Goal: Task Accomplishment & Management: Manage account settings

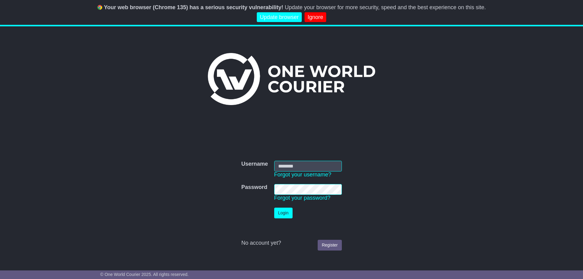
type input "**********"
click at [285, 217] on button "Login" at bounding box center [283, 212] width 18 height 11
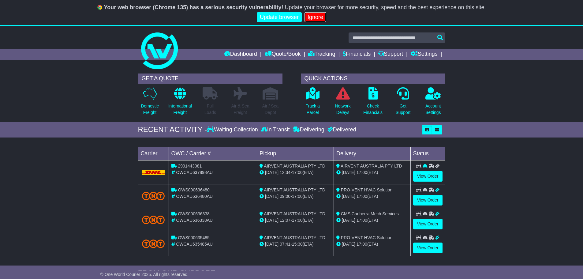
click at [321, 16] on link "Ignore" at bounding box center [315, 17] width 22 height 10
